Goal: Task Accomplishment & Management: Use online tool/utility

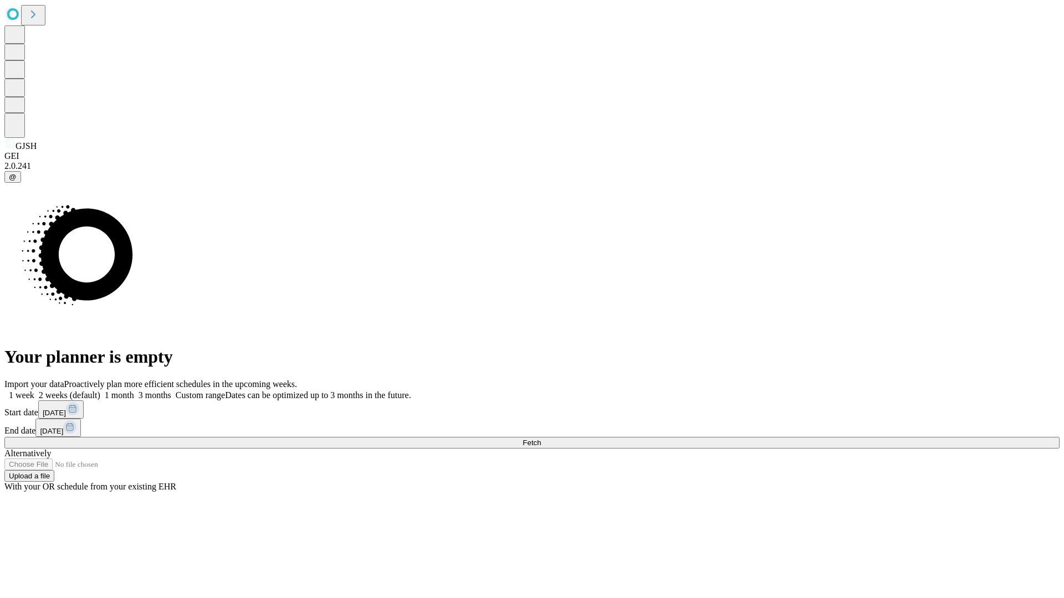
click at [541, 439] on span "Fetch" at bounding box center [532, 443] width 18 height 8
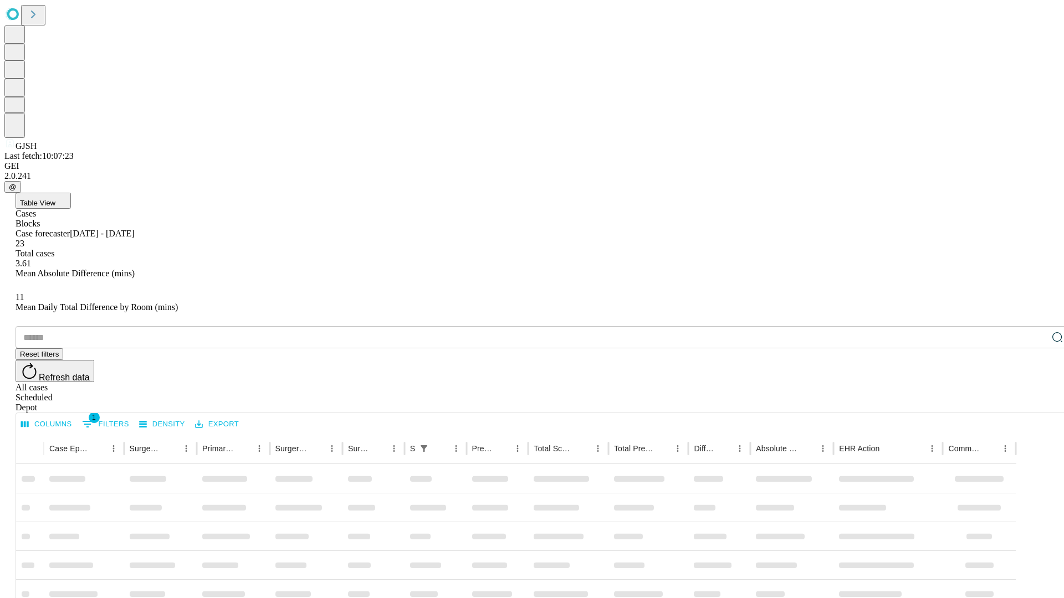
click at [1035, 403] on div "Depot" at bounding box center [543, 408] width 1055 height 10
